Goal: Communication & Community: Answer question/provide support

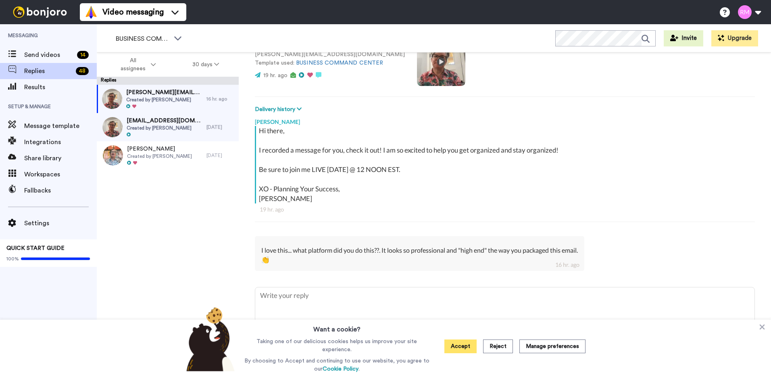
click at [462, 343] on button "Accept" at bounding box center [460, 346] width 32 height 14
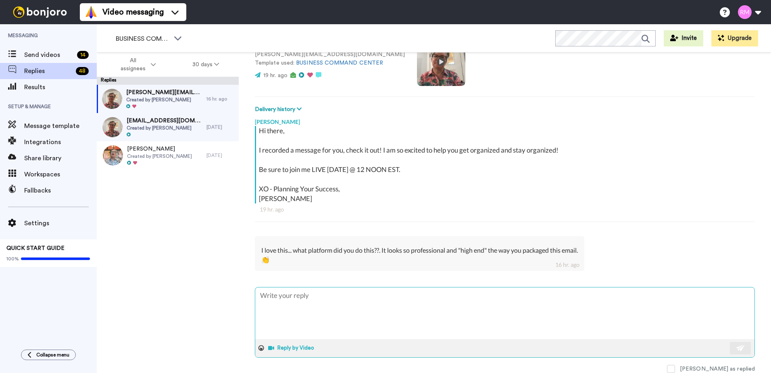
click at [277, 345] on button "Reply by Video" at bounding box center [291, 348] width 49 height 12
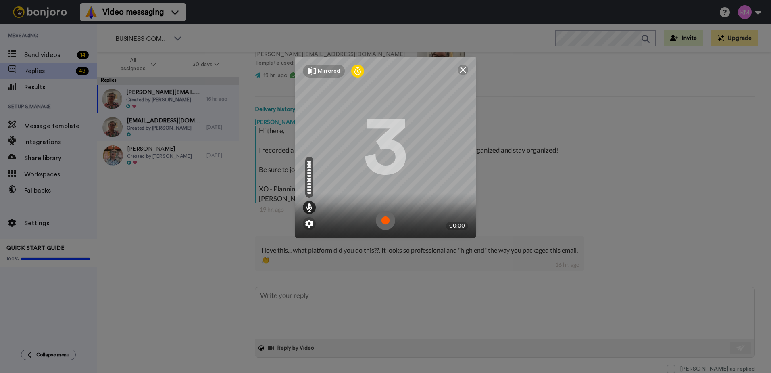
click at [380, 222] on img at bounding box center [385, 219] width 19 height 19
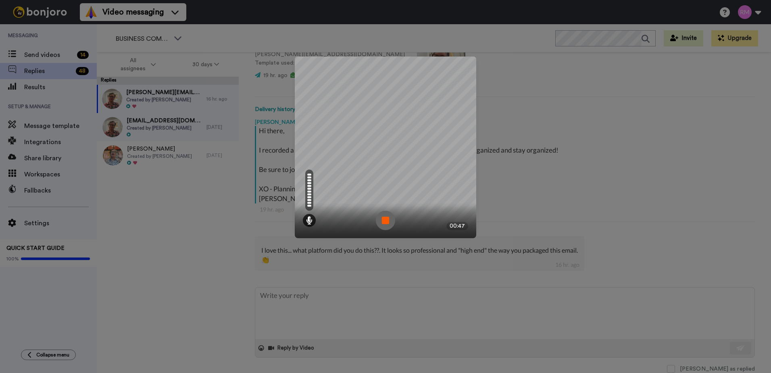
click at [380, 219] on img at bounding box center [385, 219] width 19 height 19
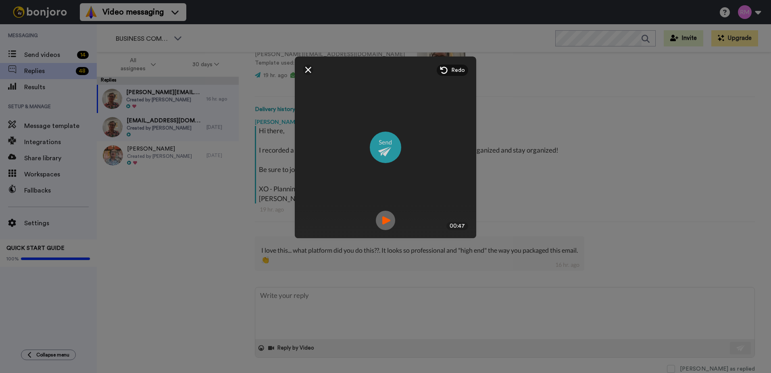
click at [383, 154] on img at bounding box center [385, 146] width 31 height 31
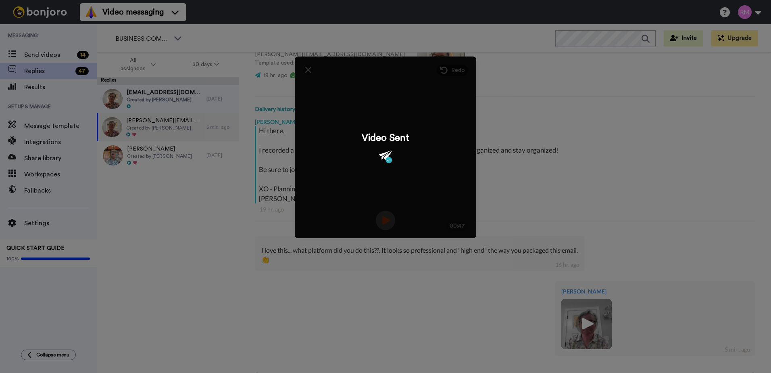
drag, startPoint x: 571, startPoint y: 142, endPoint x: 512, endPoint y: 137, distance: 58.7
click at [547, 140] on div "Mirrored Redo 3 00:47 Video Sent" at bounding box center [385, 186] width 771 height 373
type textarea "x"
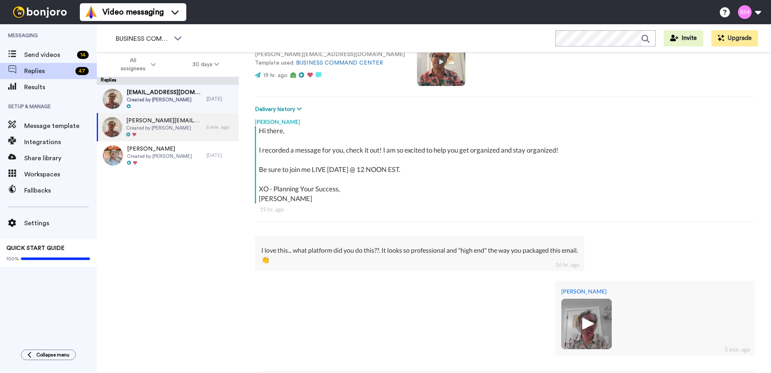
scroll to position [160, 0]
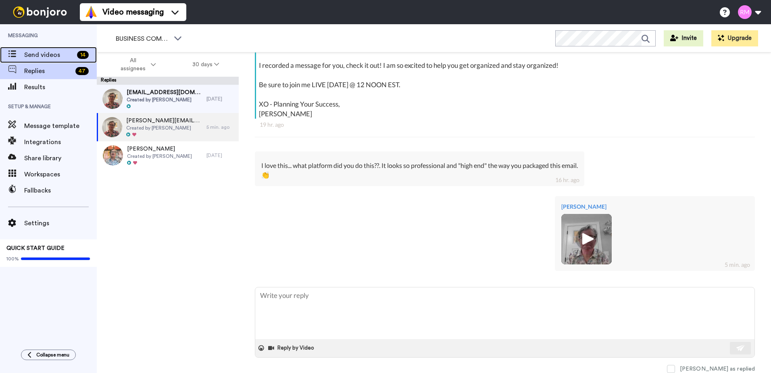
click at [50, 51] on span "Send videos" at bounding box center [49, 55] width 50 height 10
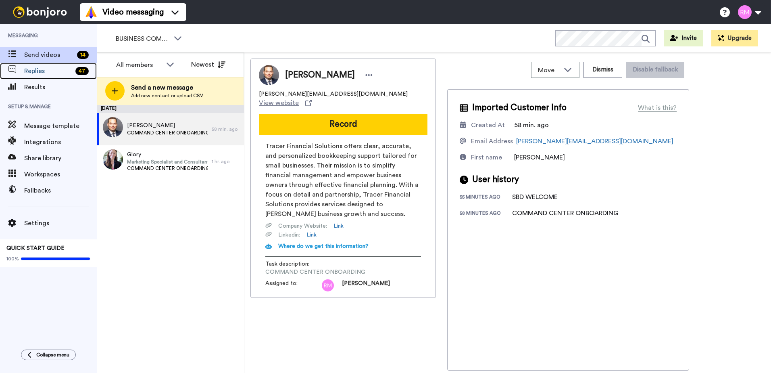
click at [44, 72] on span "Replies" at bounding box center [48, 71] width 48 height 10
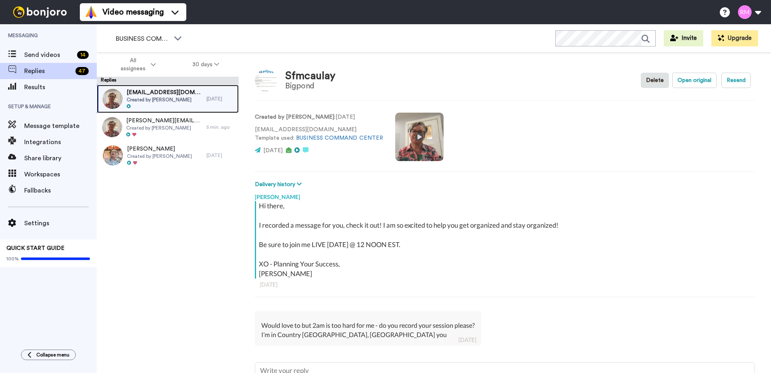
click at [177, 96] on span "Created by Rhonda Melogy" at bounding box center [165, 99] width 76 height 6
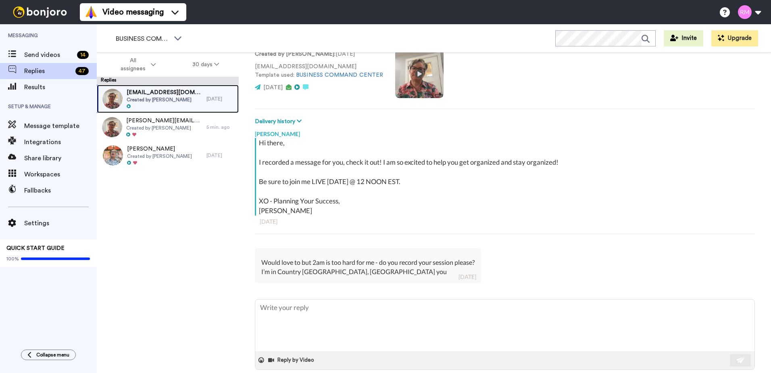
scroll to position [75, 0]
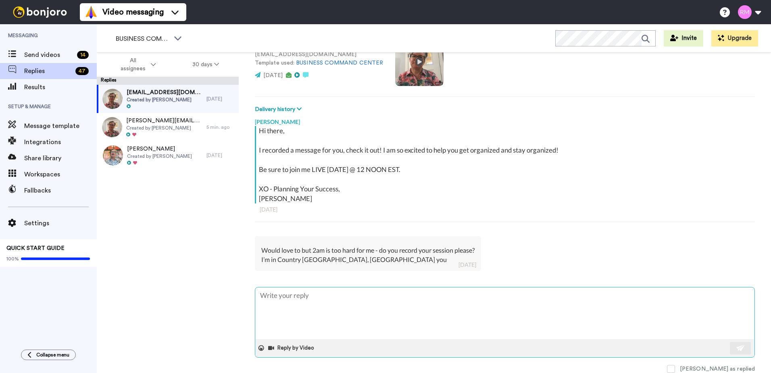
drag, startPoint x: 353, startPoint y: 313, endPoint x: 356, endPoint y: 307, distance: 7.1
click at [355, 310] on textarea at bounding box center [504, 313] width 499 height 52
type textarea "x"
type textarea "Y"
type textarea "x"
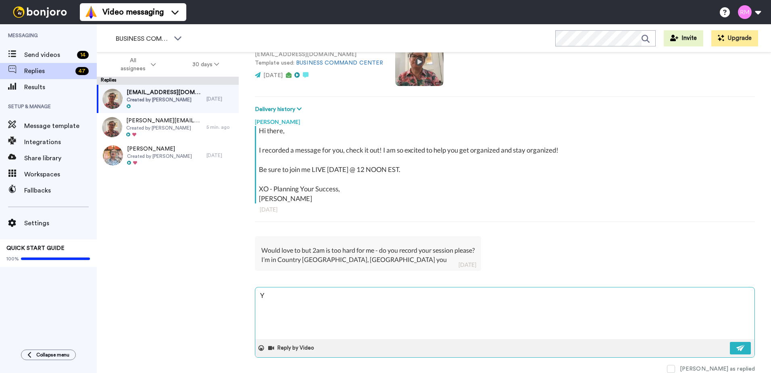
type textarea "Ye"
type textarea "x"
type textarea "Yes"
type textarea "x"
type textarea "Yes!"
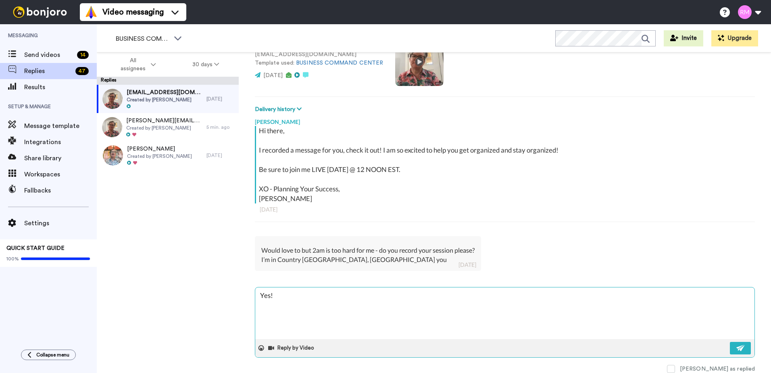
type textarea "x"
type textarea "Yes!"
type textarea "x"
type textarea "Yes! J"
type textarea "x"
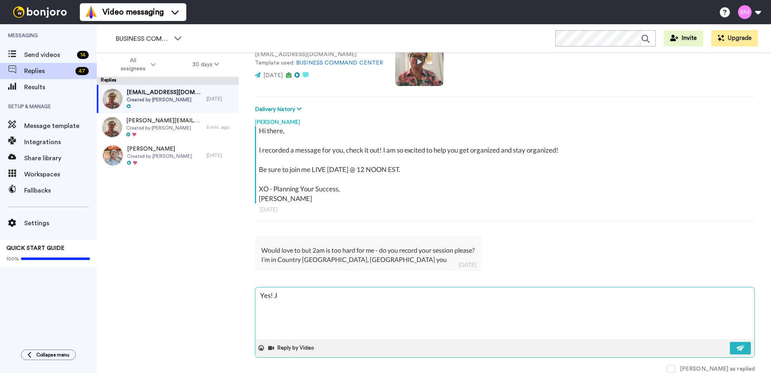
type textarea "Yes! Ju"
type textarea "x"
type textarea "Yes! Jus"
type textarea "x"
type textarea "Yes! Just"
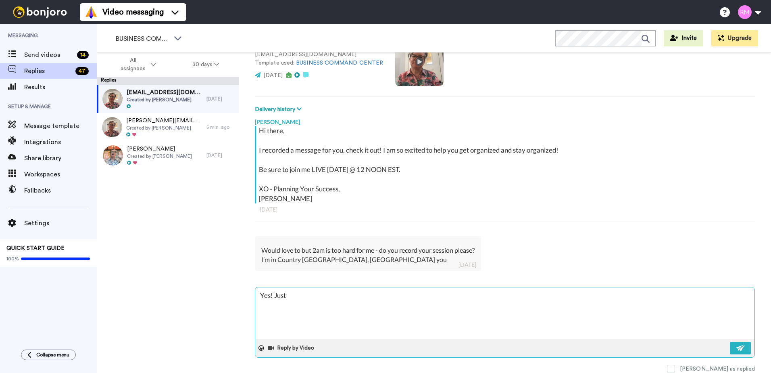
type textarea "x"
type textarea "Yes! Just"
type textarea "x"
type textarea "Yes! Just ma"
type textarea "x"
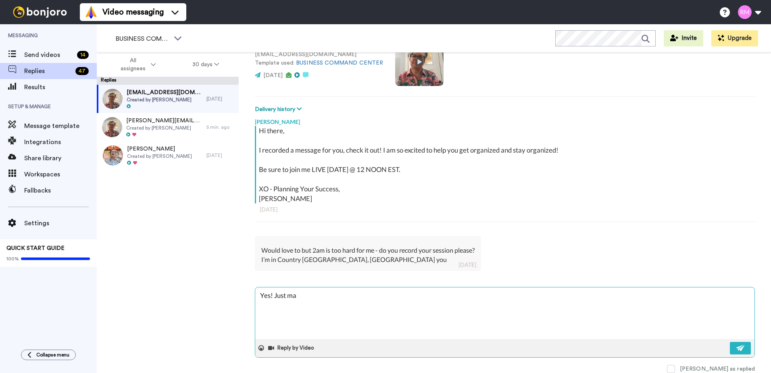
type textarea "Yes! Just mak"
type textarea "x"
type textarea "Yes! Just make"
type textarea "x"
type textarea "Yes! Just make"
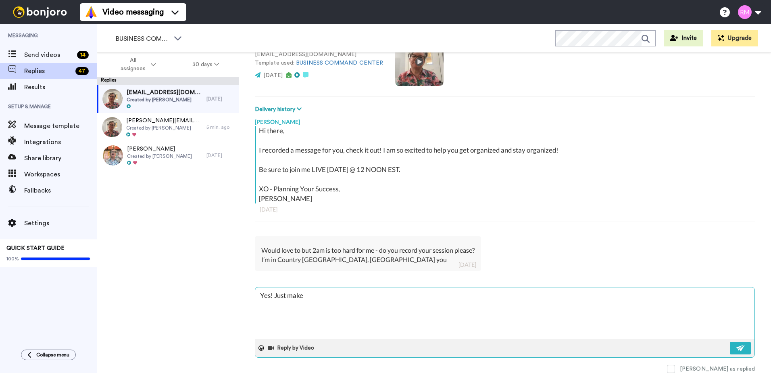
type textarea "x"
type textarea "Yes! Just make s"
type textarea "x"
type textarea "Yes! Just make su"
type textarea "x"
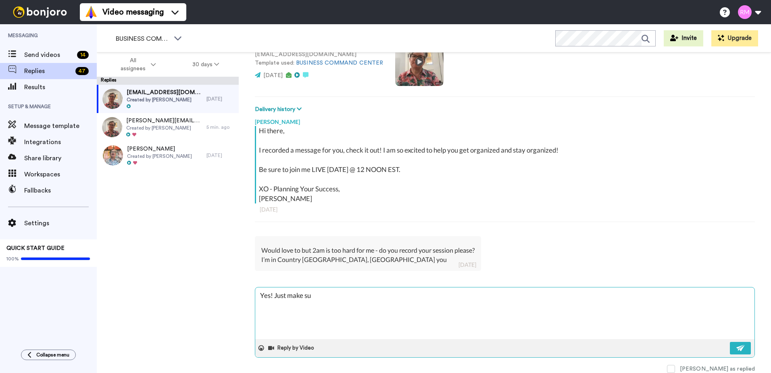
type textarea "Yes! Just make sur"
type textarea "x"
type textarea "Yes! Just make sure"
type textarea "x"
type textarea "Yes! Just make sure t"
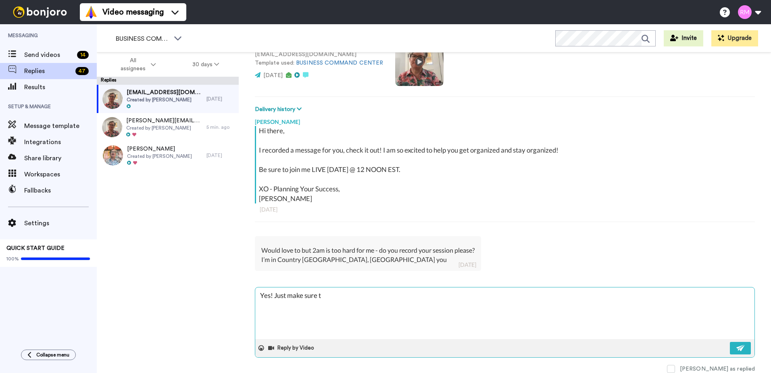
type textarea "x"
type textarea "Yes! Just make sure th"
type textarea "x"
type textarea "Yes! Just make sure tha"
type textarea "x"
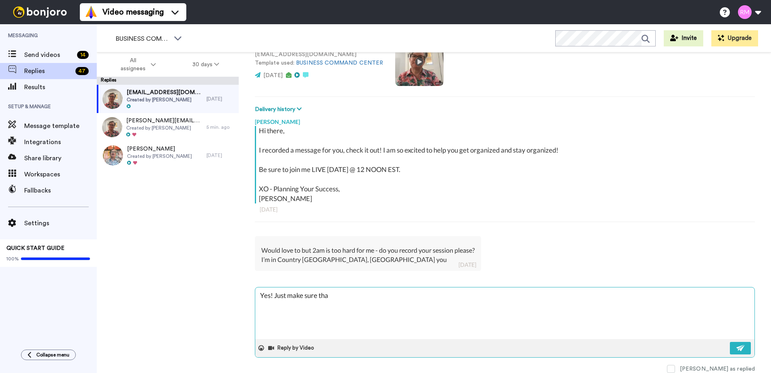
type textarea "Yes! Just make sure that"
type textarea "x"
type textarea "Yes! Just make sure that"
type textarea "x"
type textarea "Yes! Just make sure that y"
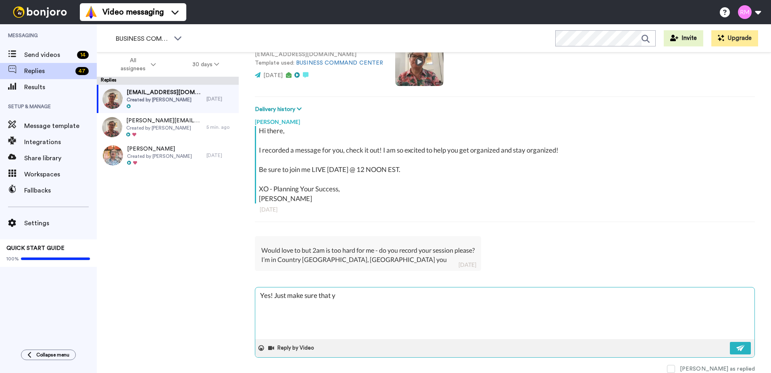
type textarea "x"
type textarea "Yes! Just make sure that yo"
type textarea "x"
type textarea "Yes! Just make sure that you"
type textarea "x"
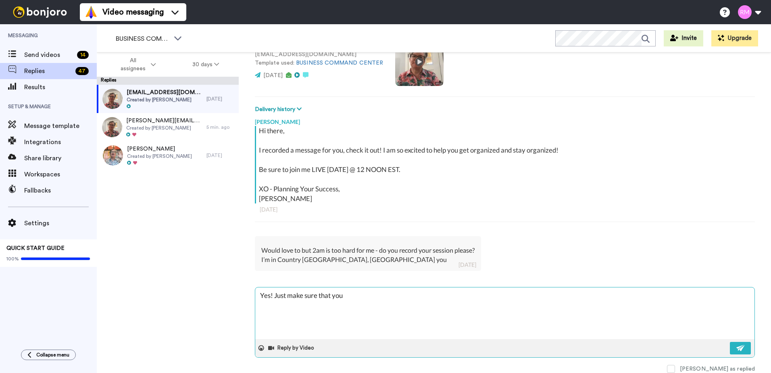
type textarea "Yes! Just make sure that you"
type textarea "x"
type textarea "Yes! Just make sure that you r"
type textarea "x"
type textarea "Yes! Just make sure that you re"
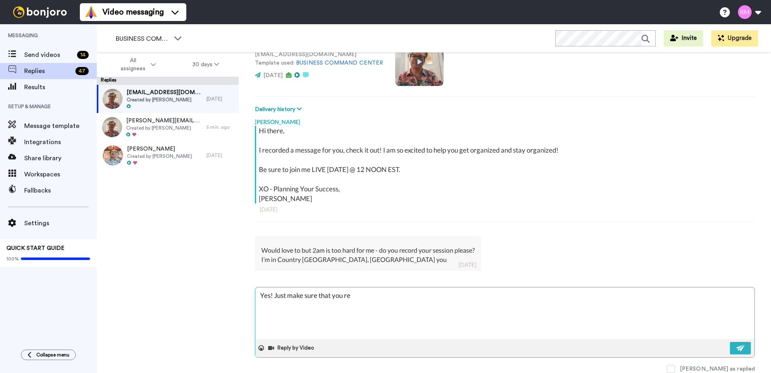
type textarea "x"
type textarea "Yes! Just make sure that you regi"
type textarea "x"
type textarea "Yes! Just make sure that you regis"
type textarea "x"
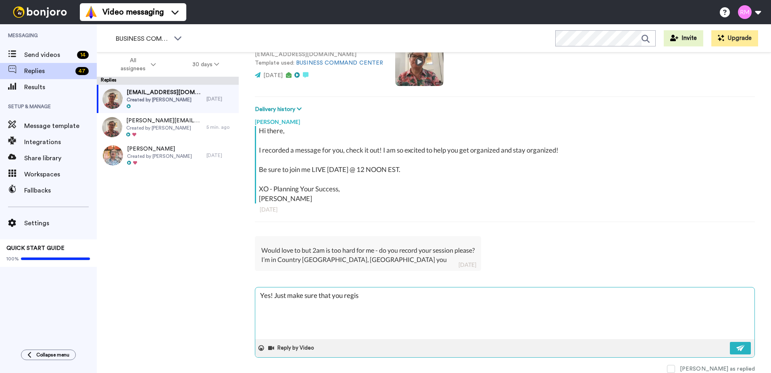
type textarea "Yes! Just make sure that you regist"
type textarea "x"
type textarea "Yes! Just make sure that you registe"
type textarea "x"
type textarea "Yes! Just make sure that you register"
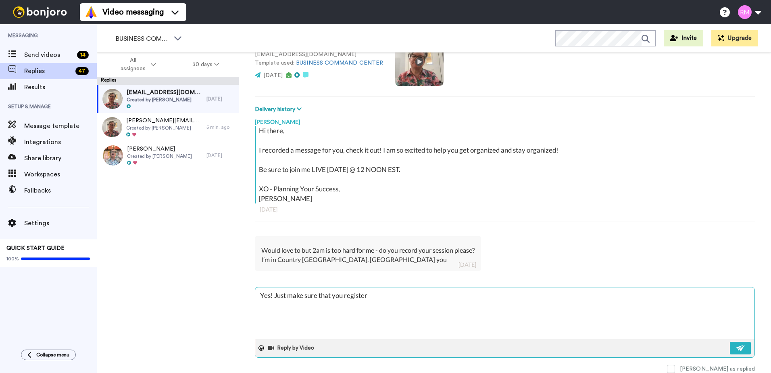
type textarea "x"
type textarea "Yes! Just make sure that you register"
type textarea "x"
type textarea "Yes! Just make sure that you register -"
type textarea "x"
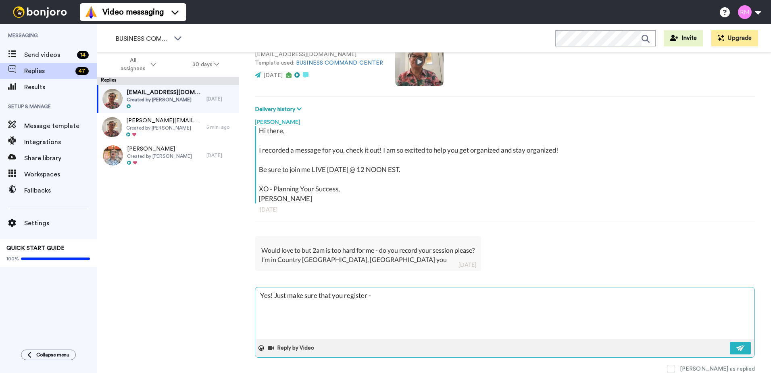
type textarea "Yes! Just make sure that you register -"
type textarea "x"
type textarea "Yes! Just make sure that you register - i"
type textarea "x"
type textarea "Yes! Just make sure that you register - it"
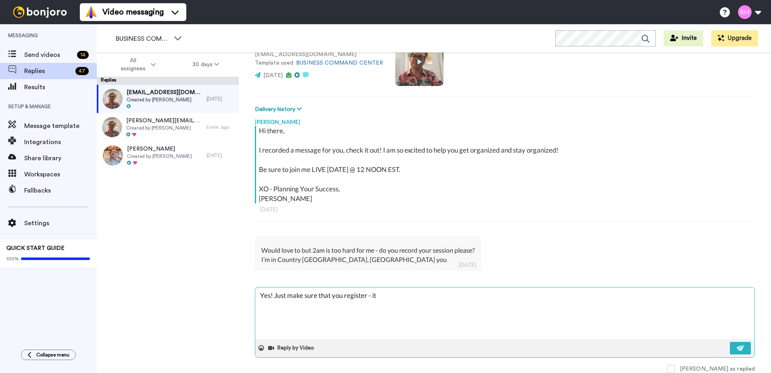
type textarea "x"
type textarea "Yes! Just make sure that you register - it"
type textarea "x"
type textarea "Yes! Just make sure that you register - it w"
type textarea "x"
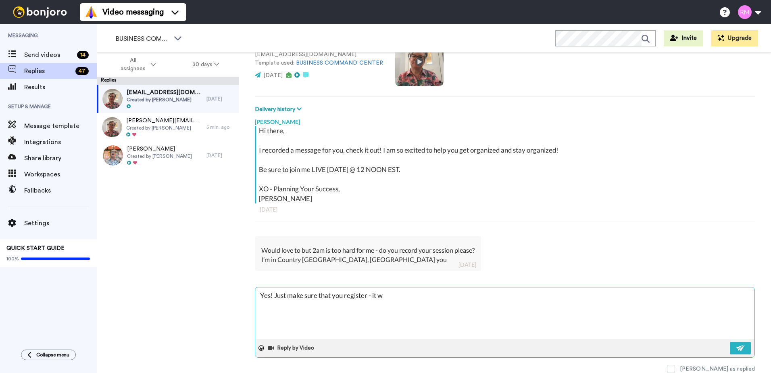
type textarea "Yes! Just make sure that you register - it wi"
type textarea "x"
type textarea "Yes! Just make sure that you register - it wil"
type textarea "x"
type textarea "Yes! Just make sure that you register - it will"
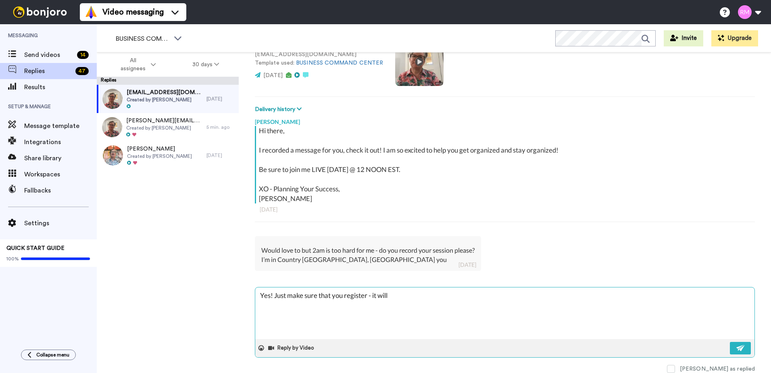
type textarea "x"
type textarea "Yes! Just make sure that you register - it will g"
type textarea "x"
type textarea "Yes! Just make sure that you register - it will go"
type textarea "x"
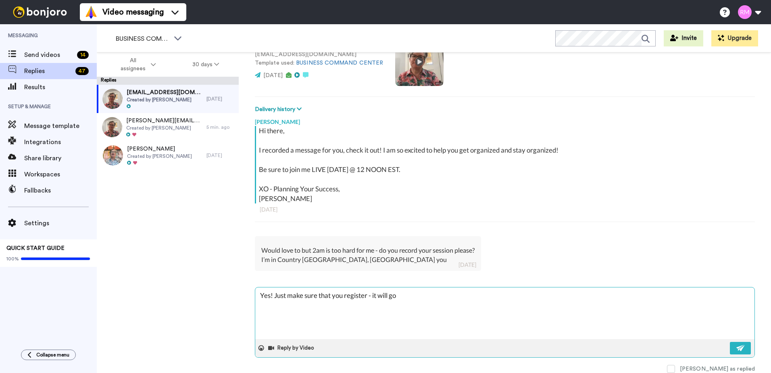
type textarea "Yes! Just make sure that you register - it will go t"
type textarea "x"
type textarea "Yes! Just make sure that you register - it will go to"
type textarea "x"
type textarea "Yes! Just make sure that you register - it will go to"
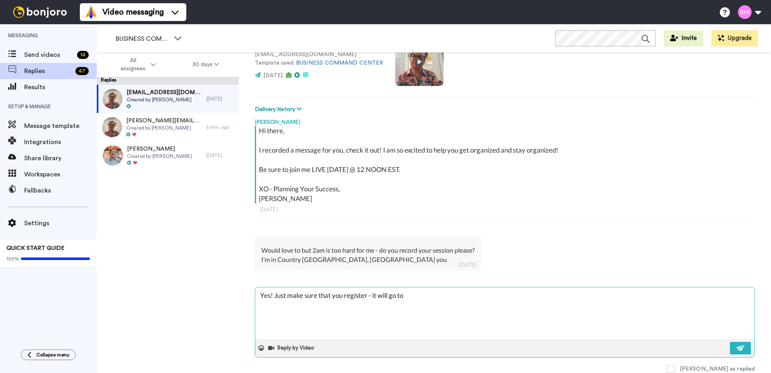
type textarea "x"
type textarea "Yes! Just make sure that you register - it will go to t"
type textarea "x"
type textarea "Yes! Just make sure that you register - it will go to th"
type textarea "x"
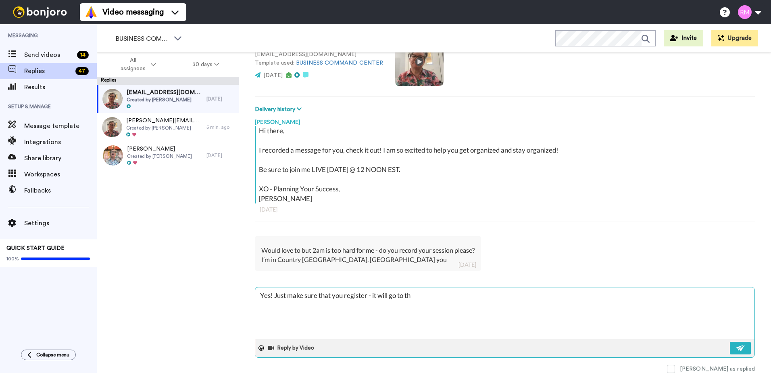
type textarea "Yes! Just make sure that you register - it will go to tha"
type textarea "x"
type textarea "Yes! Just make sure that you register - it will go to that"
type textarea "x"
type textarea "Yes! Just make sure that you register - it will go to that"
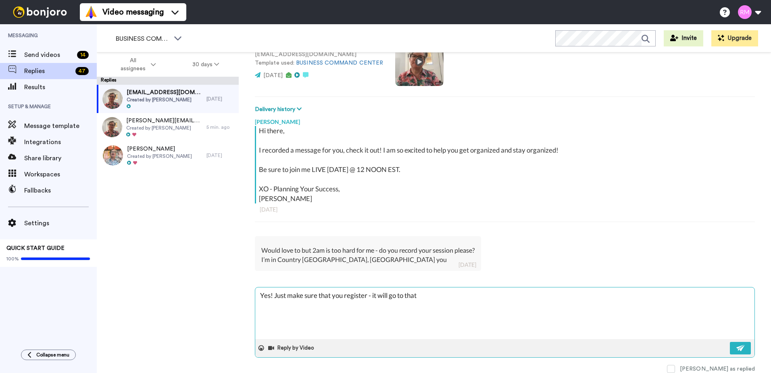
type textarea "x"
type textarea "Yes! Just make sure that you register - it will go to that e"
type textarea "x"
type textarea "Yes! Just make sure that you register - it will go to that em"
type textarea "x"
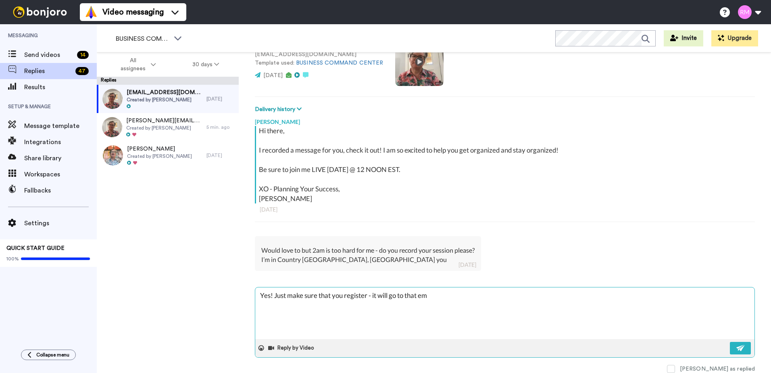
type textarea "Yes! Just make sure that you register - it will go to that emi"
type textarea "x"
type textarea "Yes! Just make sure that you register - it will go to that em"
type textarea "x"
type textarea "Yes! Just make sure that you register - it will go to that emai"
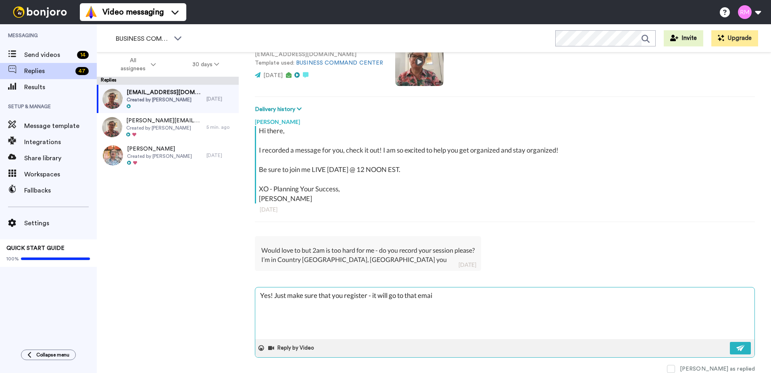
type textarea "x"
type textarea "Yes! Just make sure that you register - it will go to that email"
type textarea "x"
type textarea "Yes! Just make sure that you register - it will go to that email"
type textarea "x"
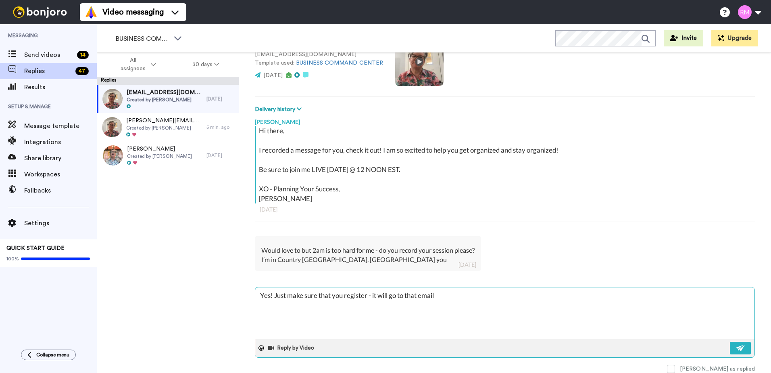
type textarea "Yes! Just make sure that you register - it will go to that email -"
type textarea "x"
type textarea "Yes! Just make sure that you register - it will go to that email -"
type textarea "x"
type textarea "Yes! Just make sure that you register - it will go to that email - s"
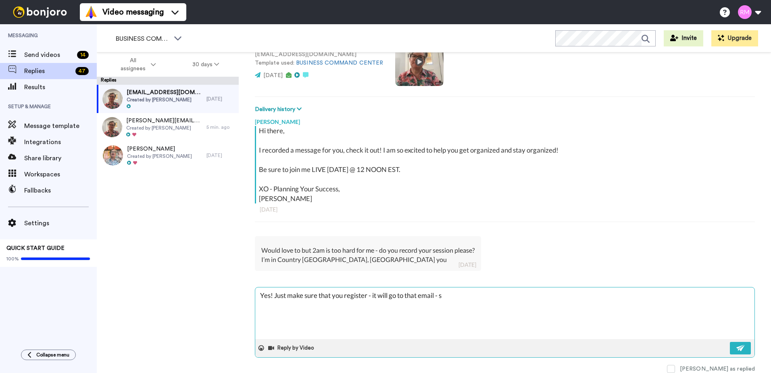
type textarea "x"
type textarea "Yes! Just make sure that you register - it will go to that email - sa"
type textarea "x"
type textarea "Yes! Just make sure that you register - it will go to that email - sam"
type textarea "x"
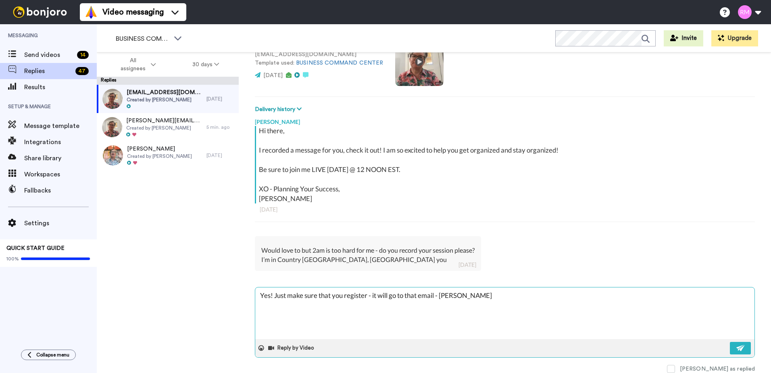
type textarea "Yes! Just make sure that you register - it will go to that email - same"
type textarea "x"
type textarea "Yes! Just make sure that you register - it will go to that email - same"
type textarea "x"
type textarea "Yes! Just make sure that you register - it will go to that email - same o"
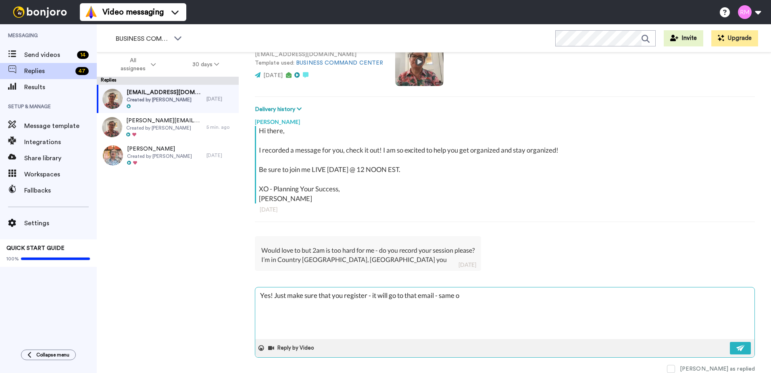
type textarea "x"
type textarea "Yes! Just make sure that you register - it will go to that email - same on"
type textarea "x"
type textarea "Yes! Just make sure that you register - it will go to that email - same one"
type textarea "x"
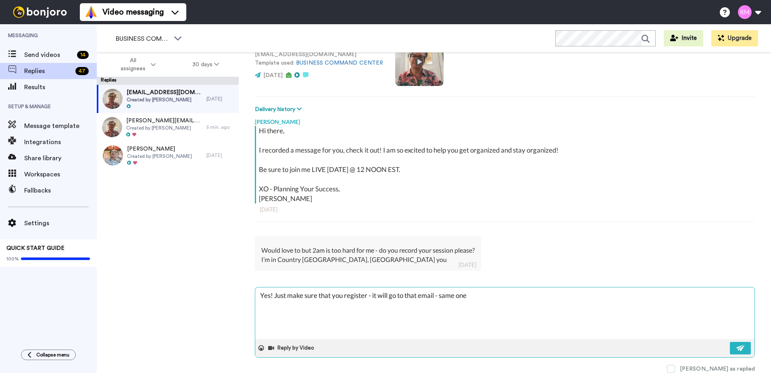
type textarea "Yes! Just make sure that you register - it will go to that email - same one"
type textarea "x"
type textarea "Yes! Just make sure that you register - it will go to that email - same one y"
type textarea "x"
type textarea "Yes! Just make sure that you register - it will go to that email - same one yo"
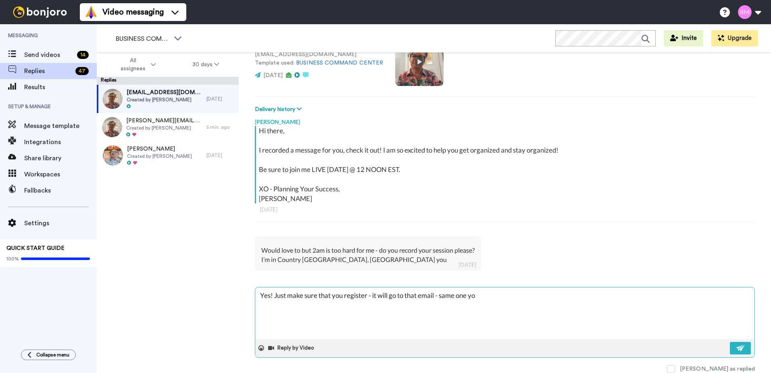
type textarea "x"
type textarea "Yes! Just make sure that you register - it will go to that email - same one you"
type textarea "x"
type textarea "Yes! Just make sure that you register - it will go to that email - same one you"
type textarea "x"
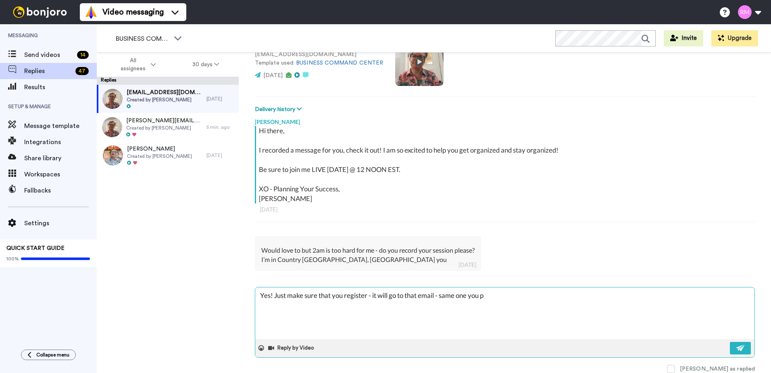
type textarea "Yes! Just make sure that you register - it will go to that email - same one you…"
type textarea "x"
type textarea "Yes! Just make sure that you register - it will go to that email - same one you…"
type textarea "x"
type textarea "Yes! Just make sure that you register - it will go to that email - same one you…"
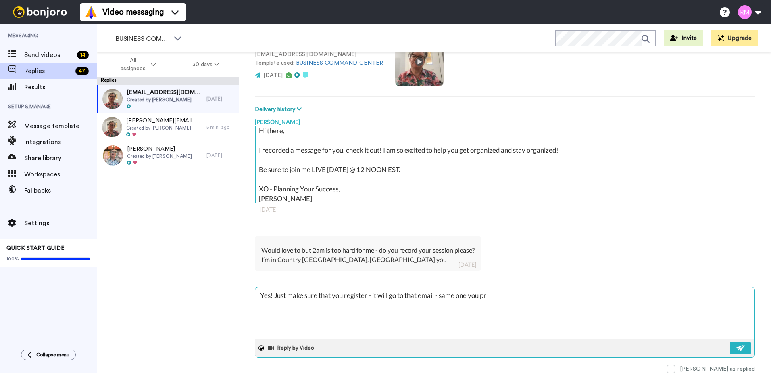
type textarea "x"
type textarea "Yes! Just make sure that you register - it will go to that email - same one you…"
type textarea "x"
type textarea "Yes! Just make sure that you register - it will go to that email - same one you…"
type textarea "x"
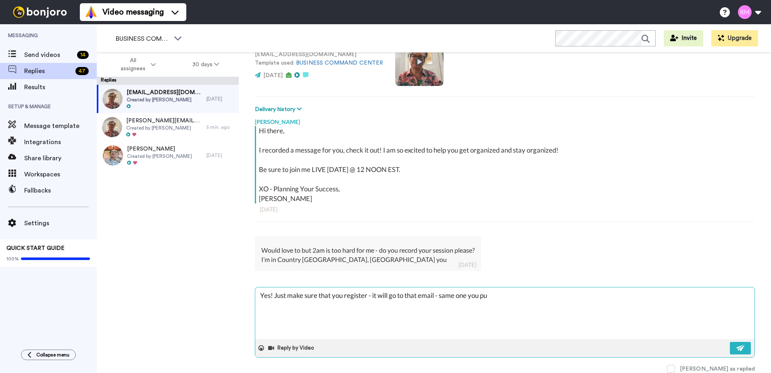
type textarea "Yes! Just make sure that you register - it will go to that email - same one you…"
type textarea "x"
type textarea "Yes! Just make sure that you register - it will go to that email - same one you…"
type textarea "x"
type textarea "Yes! Just make sure that you register - it will go to that email - same one you…"
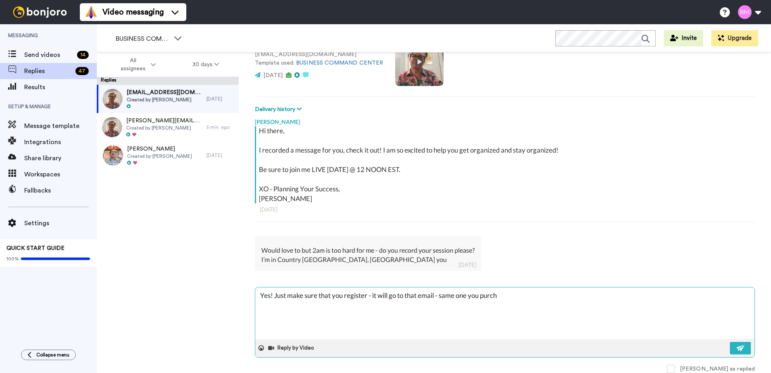
type textarea "x"
type textarea "Yes! Just make sure that you register - it will go to that email - same one you…"
type textarea "x"
type textarea "Yes! Just make sure that you register - it will go to that email - same one you…"
type textarea "x"
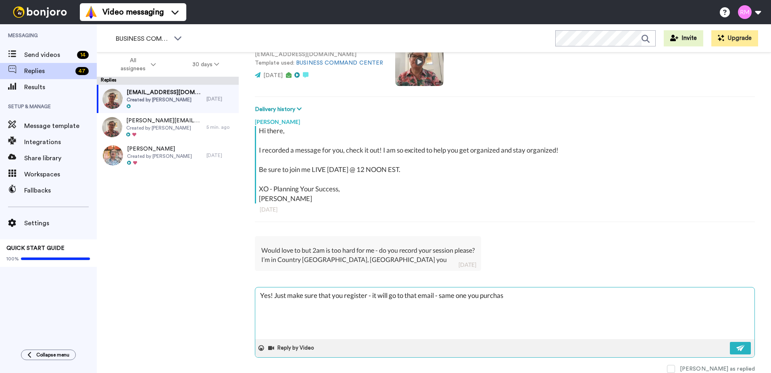
type textarea "Yes! Just make sure that you register - it will go to that email - same one you…"
type textarea "x"
type textarea "Yes! Just make sure that you register - it will go to that email - same one you…"
type textarea "x"
type textarea "Yes! Just make sure that you register - it will go to that email - same one you…"
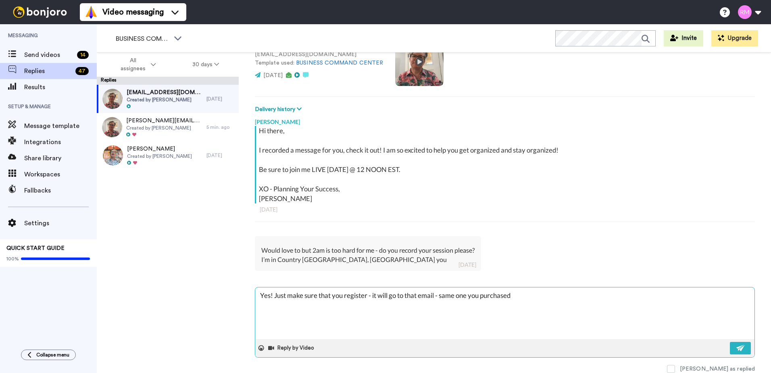
type textarea "x"
type textarea "Yes! Just make sure that you register - it will go to that email - same one you…"
type textarea "x"
type textarea "Yes! Just make sure that you register - it will go to that email - same one you…"
type textarea "x"
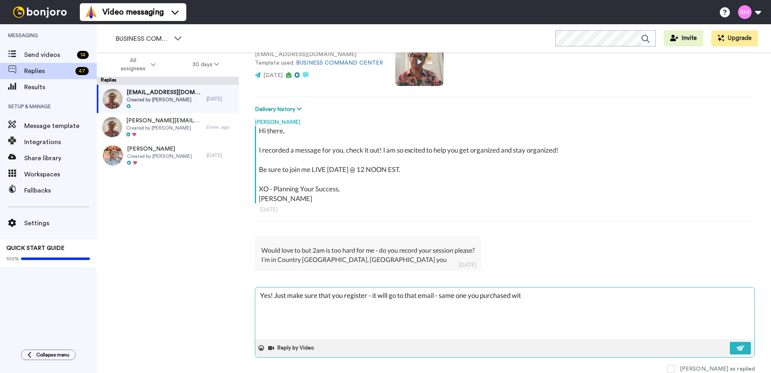
type textarea "Yes! Just make sure that you register - it will go to that email - same one you…"
type textarea "x"
type textarea "Yes! Just make sure that you register - it will go to that email - same one you…"
type textarea "x"
type textarea "Yes! Just make sure that you register - it will go to that email - same one you…"
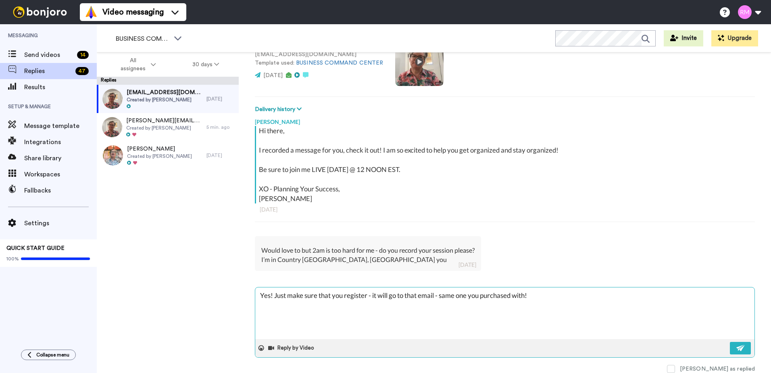
type textarea "x"
type textarea "Yes! Just make sure that you register - it will go to that email - same one you…"
type textarea "x"
type textarea "Yes! Just make sure that you register - it will go to that email - same one you…"
type textarea "x"
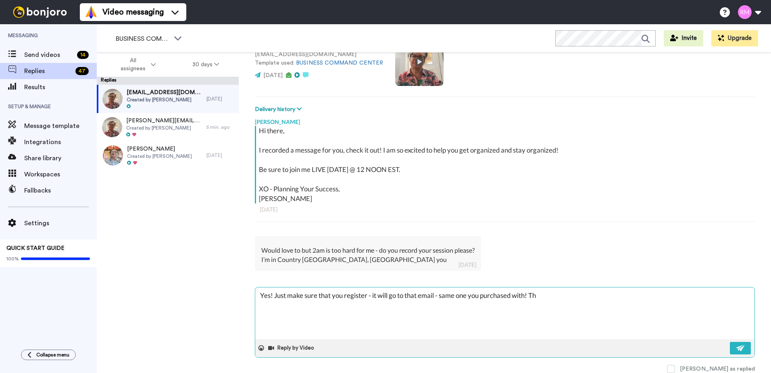
type textarea "Yes! Just make sure that you register - it will go to that email - same one you…"
type textarea "x"
type textarea "Yes! Just make sure that you register - it will go to that email - same one you…"
type textarea "x"
type textarea "Yes! Just make sure that you register - it will go to that email - same one you…"
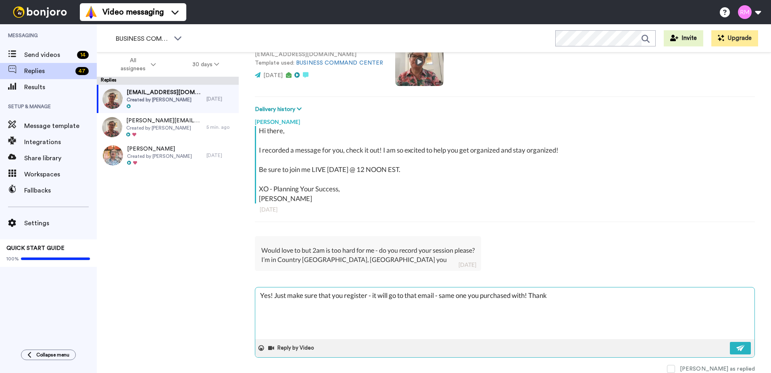
type textarea "x"
type textarea "Yes! Just make sure that you register - it will go to that email - same one you…"
click at [733, 342] on button at bounding box center [740, 348] width 21 height 12
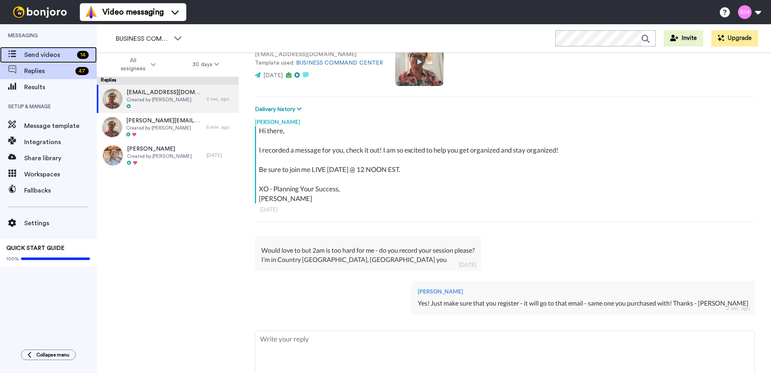
click at [27, 55] on span "Send videos" at bounding box center [49, 55] width 50 height 10
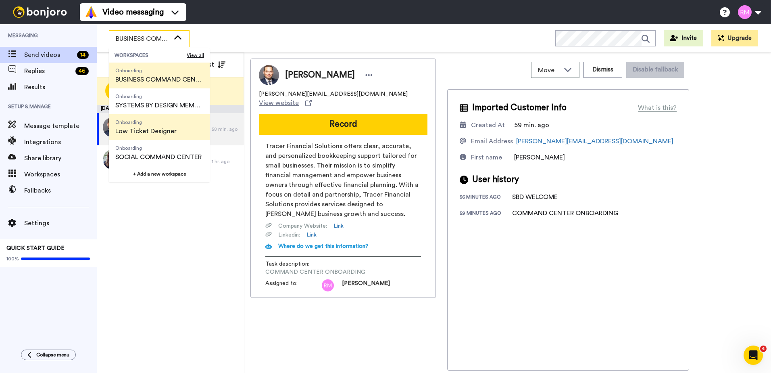
click at [157, 131] on span "Low Ticket Designer" at bounding box center [145, 131] width 61 height 10
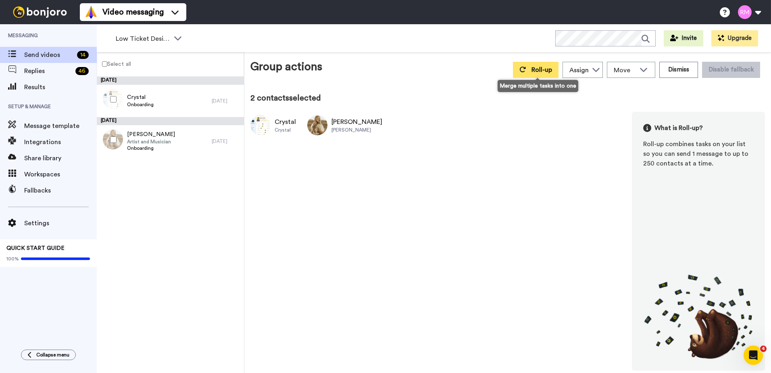
click at [520, 68] on button "Roll-up" at bounding box center [536, 70] width 46 height 16
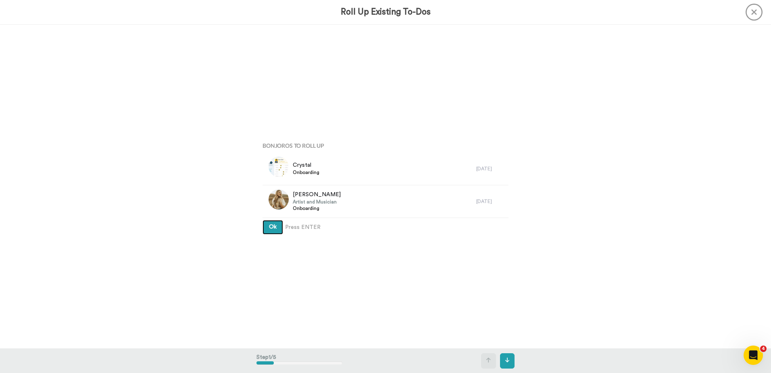
click at [269, 229] on span "Ok" at bounding box center [273, 227] width 8 height 6
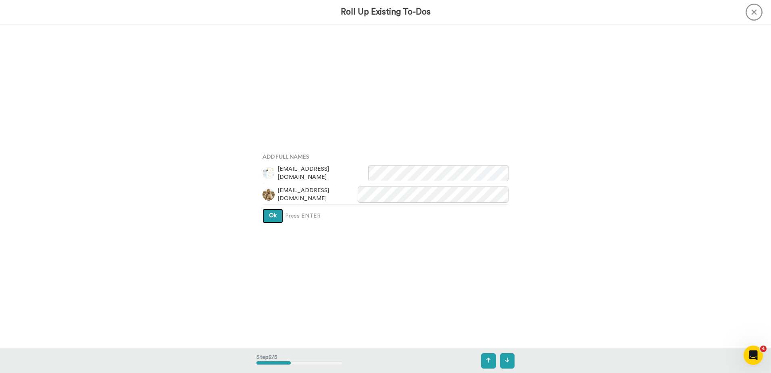
click at [275, 211] on button "Ok" at bounding box center [272, 215] width 21 height 15
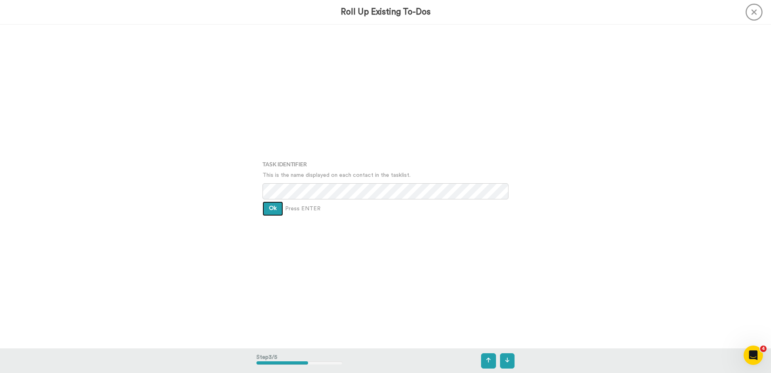
click at [275, 207] on button "Ok" at bounding box center [272, 208] width 21 height 15
click at [276, 200] on button "Ok" at bounding box center [272, 202] width 21 height 15
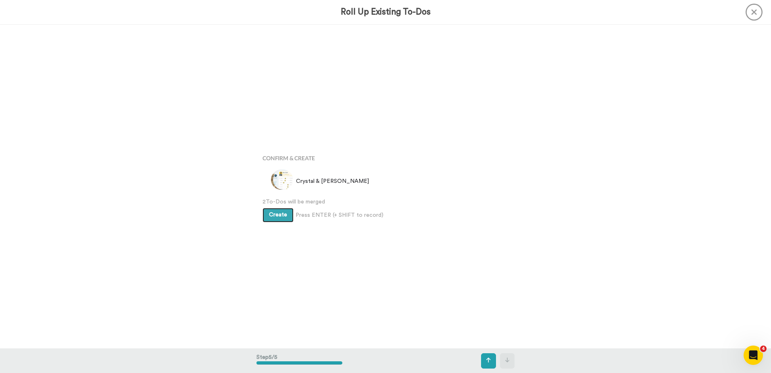
scroll to position [1294, 0]
click at [282, 217] on span "Create" at bounding box center [278, 214] width 18 height 6
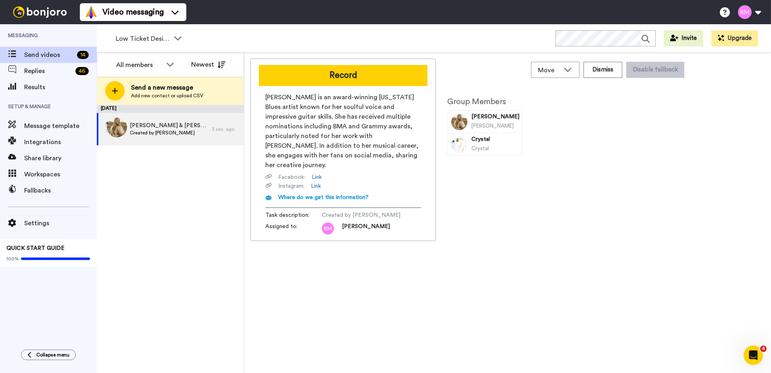
click at [334, 77] on button "Record" at bounding box center [343, 75] width 169 height 21
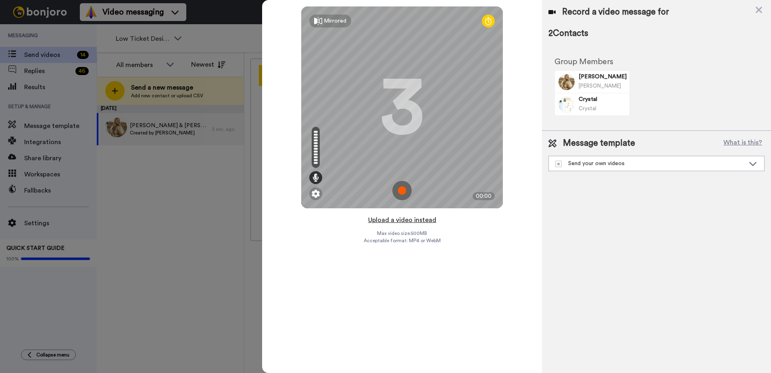
click at [414, 219] on button "Upload a video instead" at bounding box center [402, 219] width 73 height 10
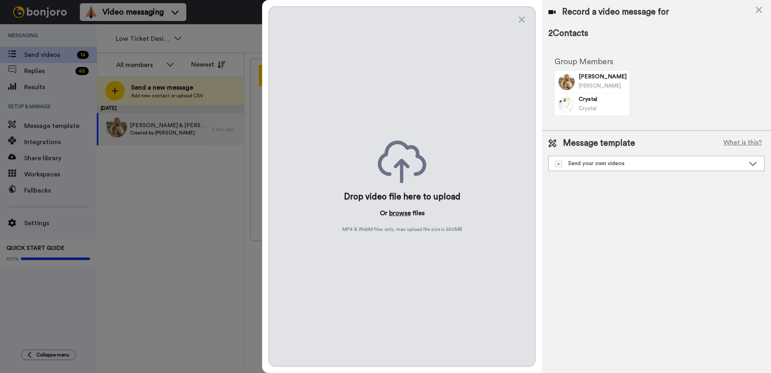
click at [400, 210] on button "browse" at bounding box center [400, 213] width 22 height 10
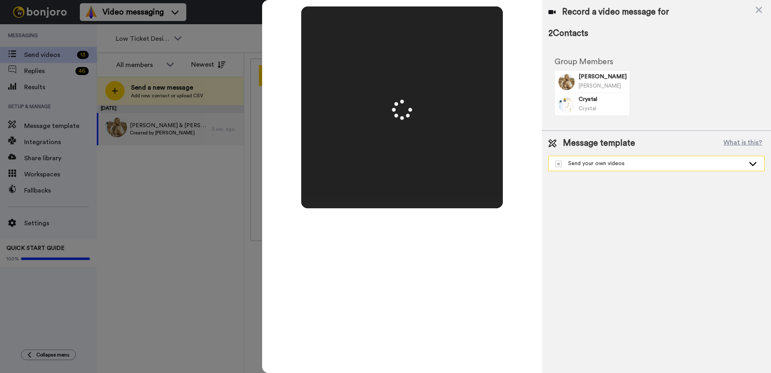
click at [611, 163] on div "Send your own videos" at bounding box center [650, 163] width 190 height 8
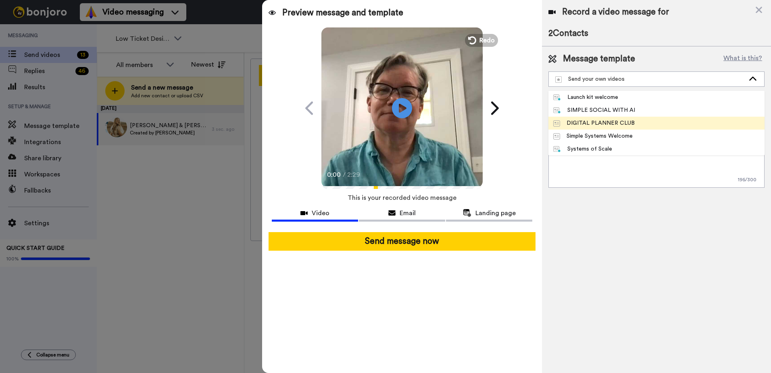
scroll to position [127, 0]
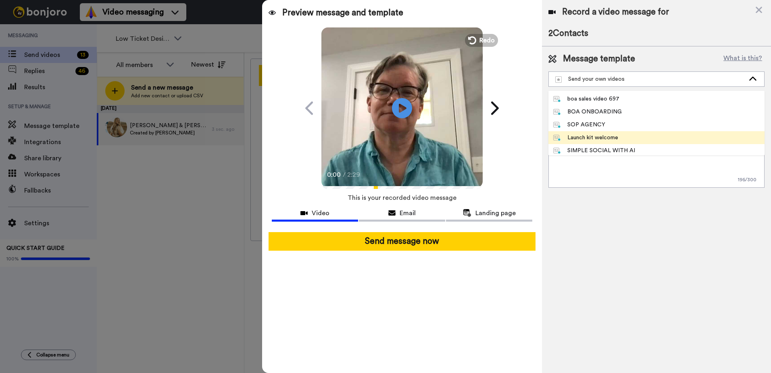
click at [634, 139] on li "Launch kit welcome" at bounding box center [656, 137] width 216 height 13
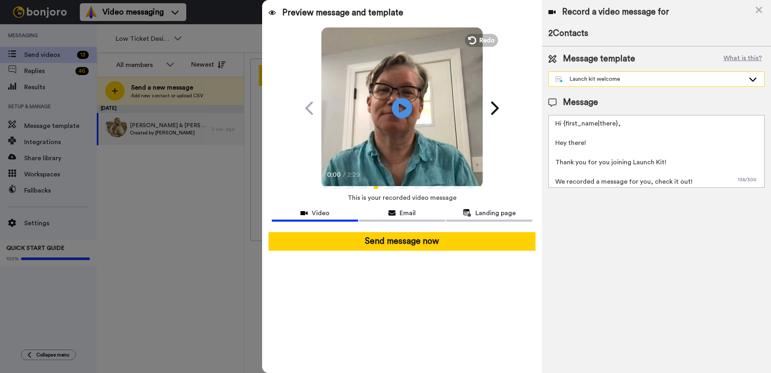
click at [622, 79] on div "Launch kit welcome" at bounding box center [650, 79] width 190 height 8
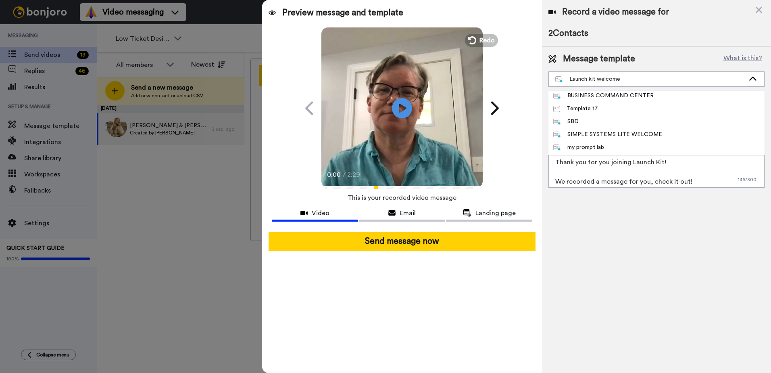
scroll to position [6, 0]
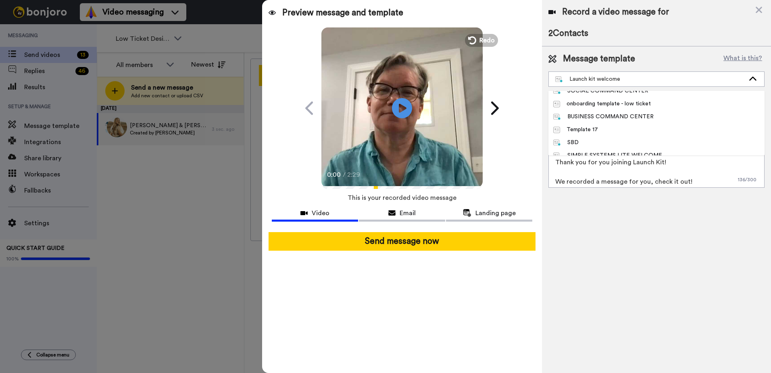
click at [635, 105] on div "onboarding template - low ticket" at bounding box center [602, 104] width 98 height 8
type textarea "Hi {first_name|there}, Welcome to Low Ticket Designer! I recorded a message for…"
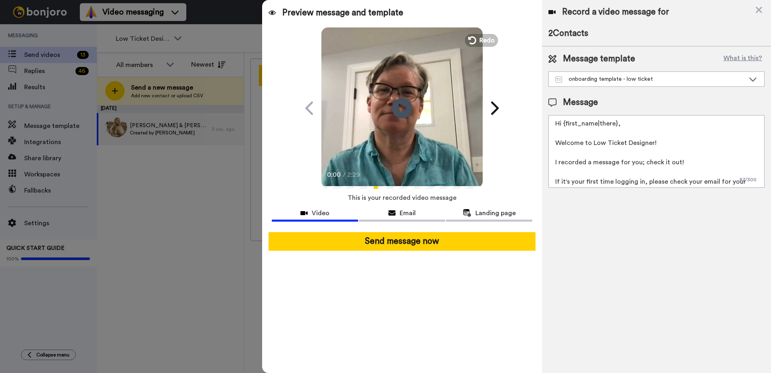
scroll to position [31, 0]
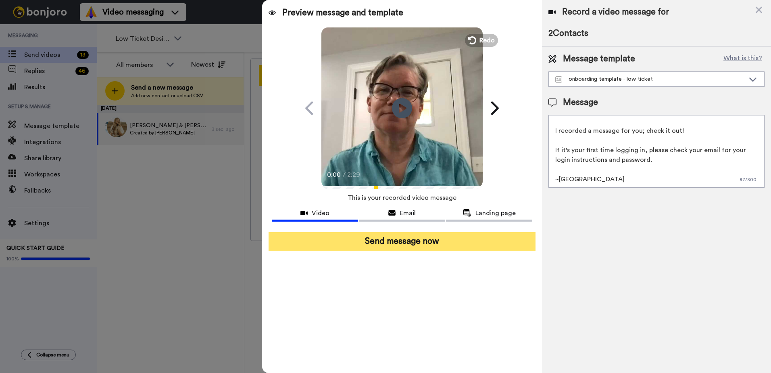
click at [427, 244] on button "Send message now" at bounding box center [402, 241] width 267 height 19
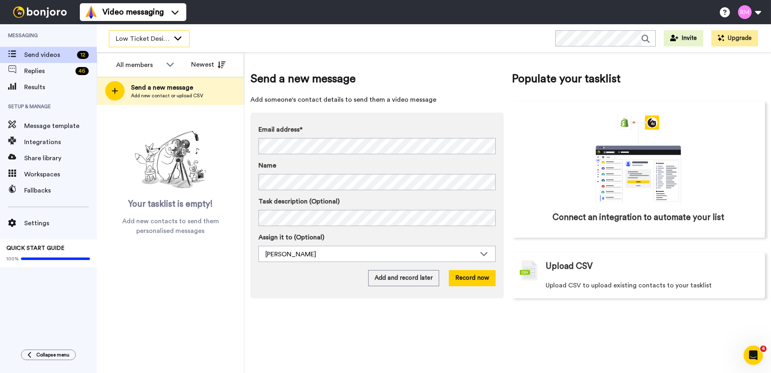
click at [167, 42] on span "Low Ticket Designer" at bounding box center [143, 39] width 54 height 10
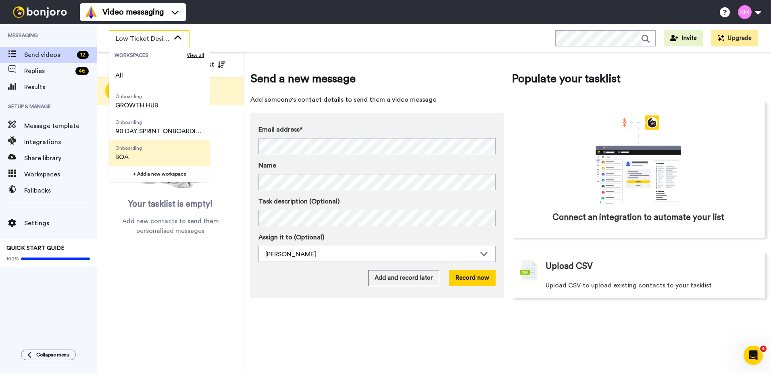
scroll to position [103, 0]
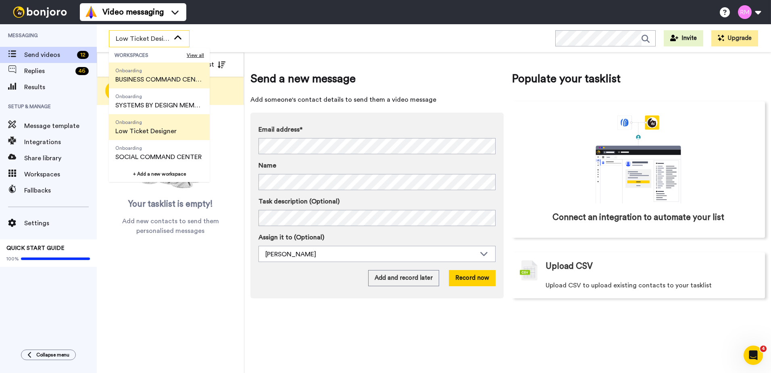
click at [172, 78] on span "BUSINESS COMMAND CENTER" at bounding box center [159, 80] width 88 height 10
